Goal: Find specific page/section: Find specific page/section

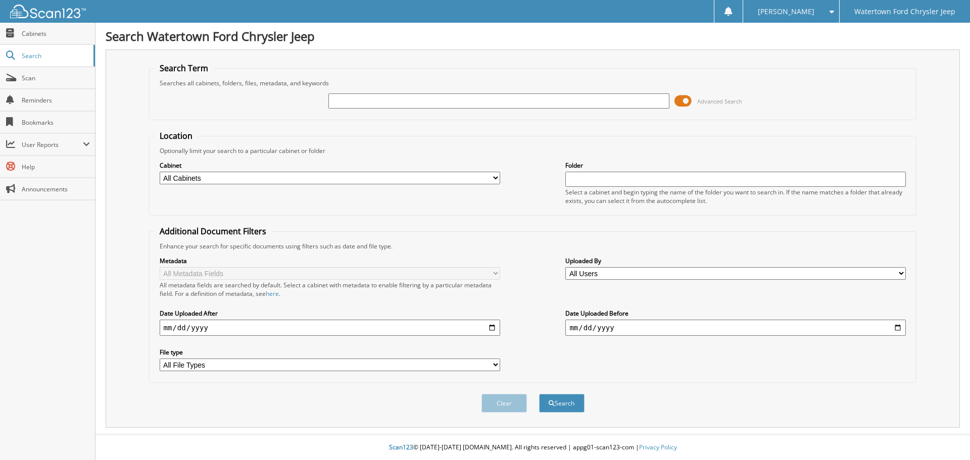
drag, startPoint x: 687, startPoint y: 102, endPoint x: 657, endPoint y: 103, distance: 30.4
click at [687, 101] on span at bounding box center [683, 100] width 17 height 15
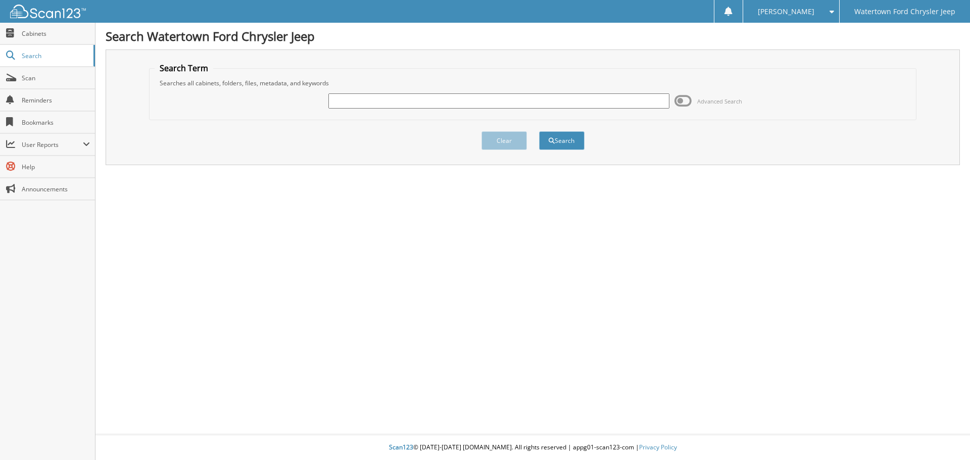
click at [419, 96] on input "text" at bounding box center [499, 100] width 341 height 15
type input "Z5049C"
click at [539, 131] on button "Search" at bounding box center [561, 140] width 45 height 19
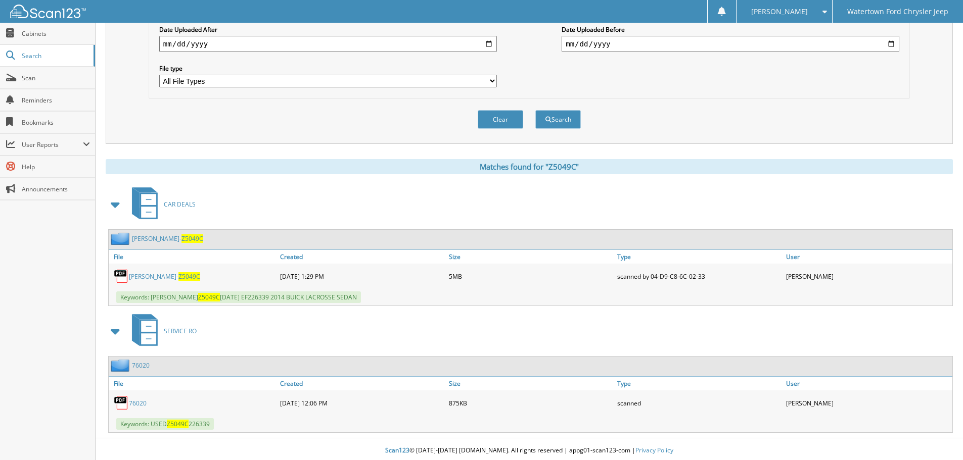
scroll to position [288, 0]
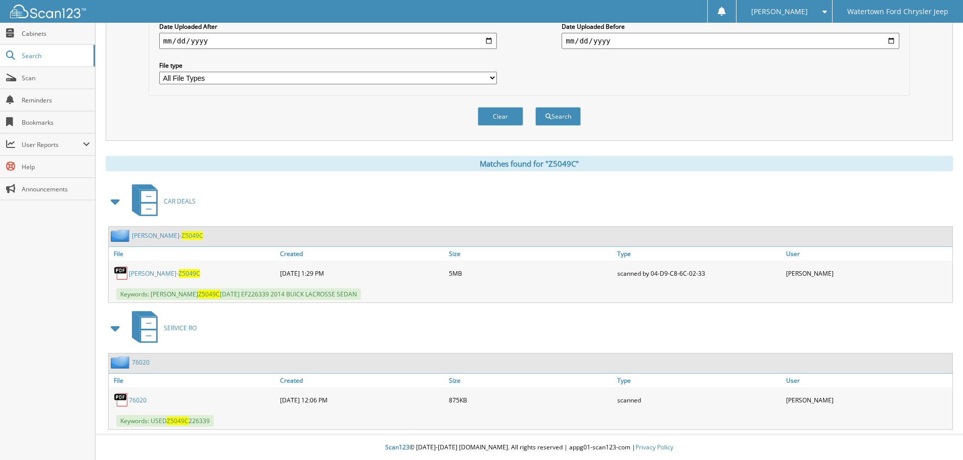
click at [178, 271] on span "Z5049C" at bounding box center [189, 273] width 22 height 9
